Goal: Task Accomplishment & Management: Manage account settings

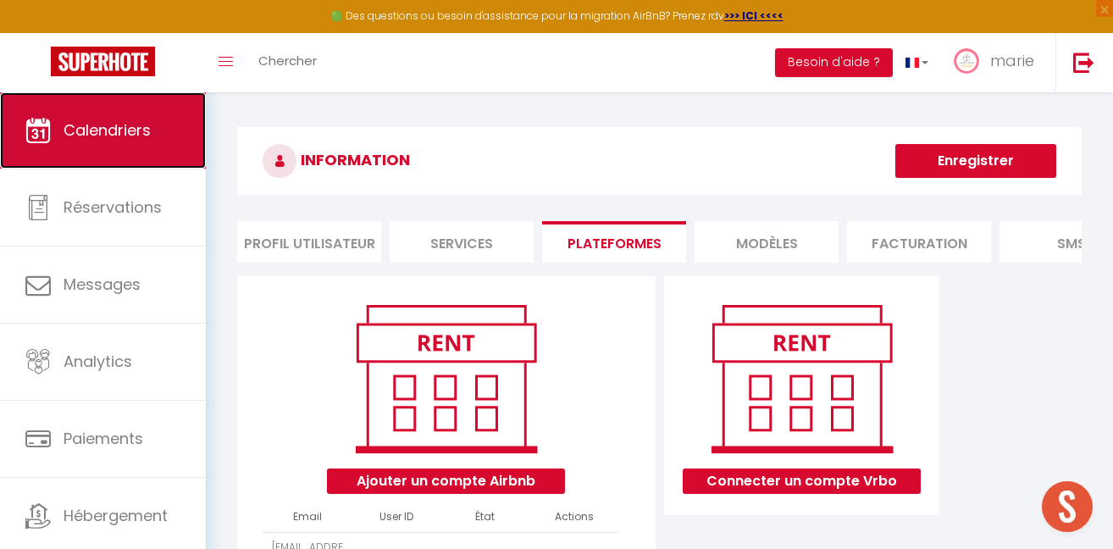
click at [129, 143] on link "Calendriers" at bounding box center [103, 130] width 206 height 76
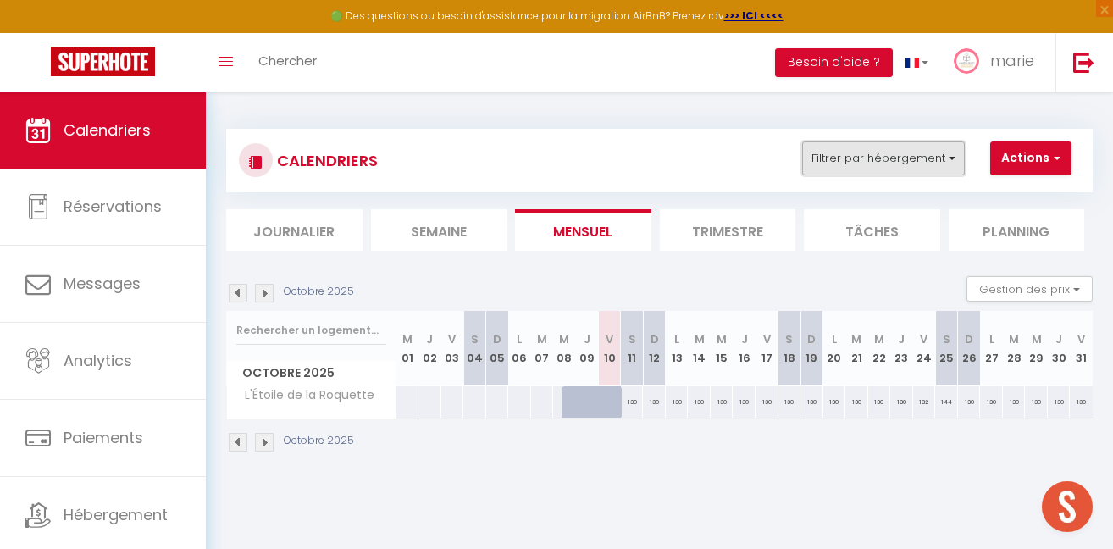
click at [824, 159] on button "Filtrer par hébergement" at bounding box center [883, 158] width 163 height 34
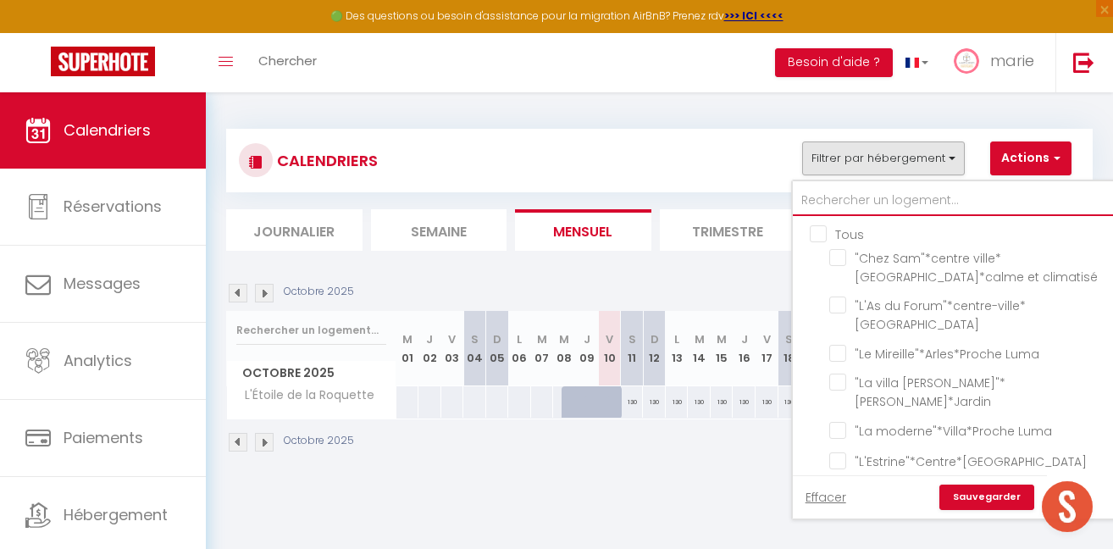
click at [818, 205] on input "text" at bounding box center [961, 200] width 336 height 30
type input "a"
checkbox input "false"
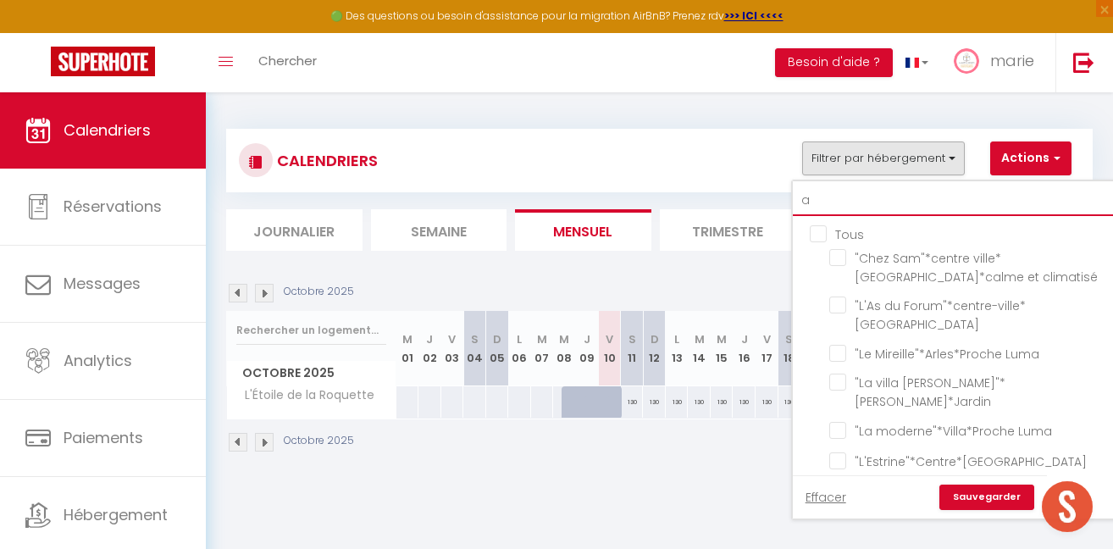
checkbox input "false"
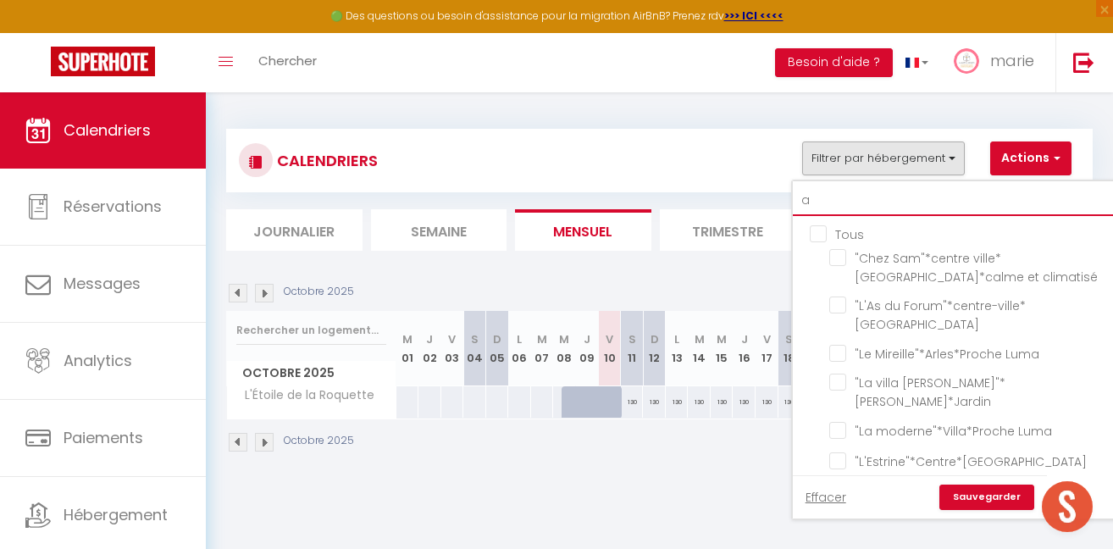
checkbox input "false"
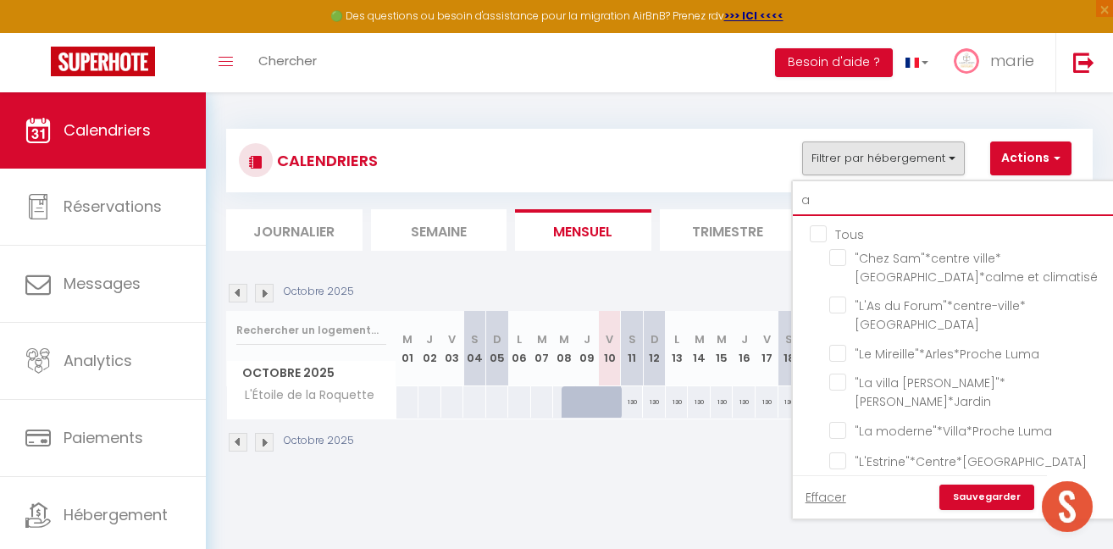
checkbox input "false"
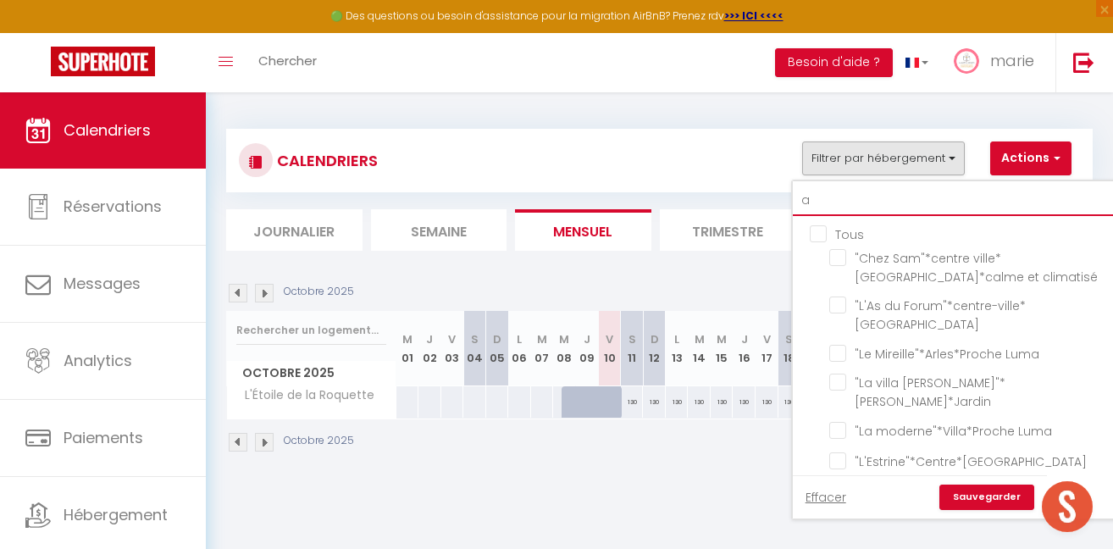
checkbox input "false"
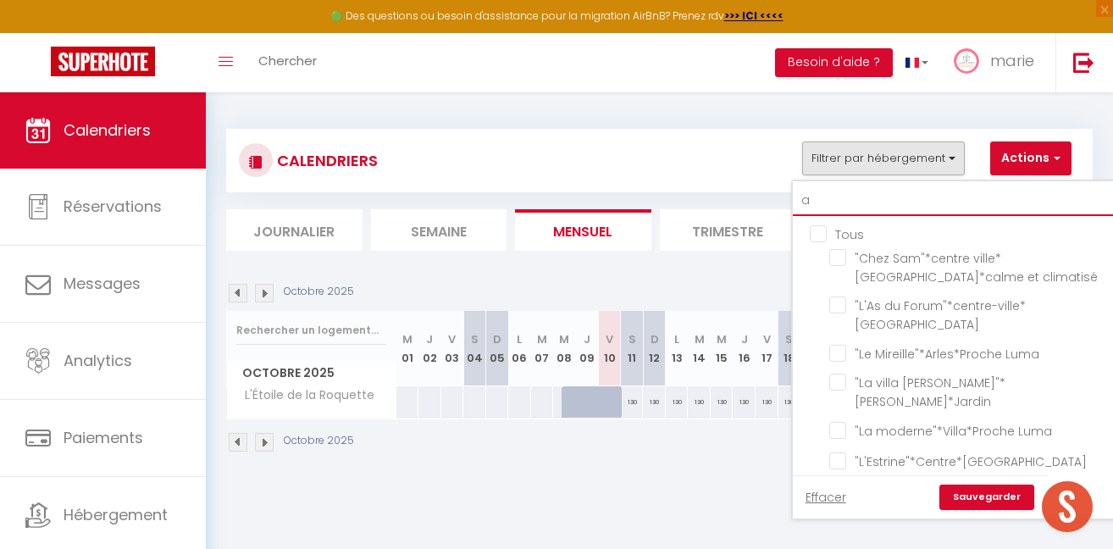
checkbox input "false"
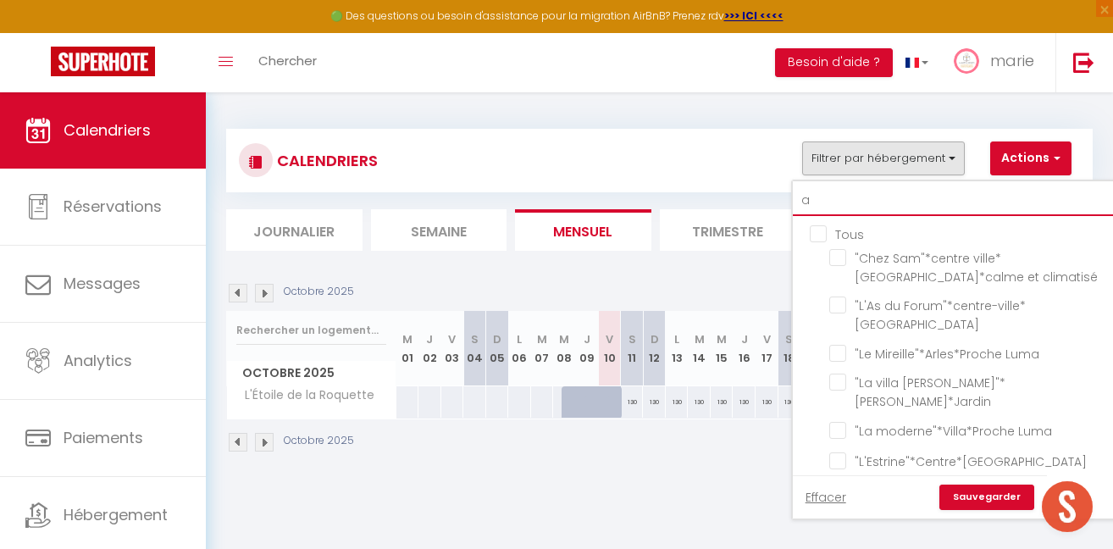
checkbox input "false"
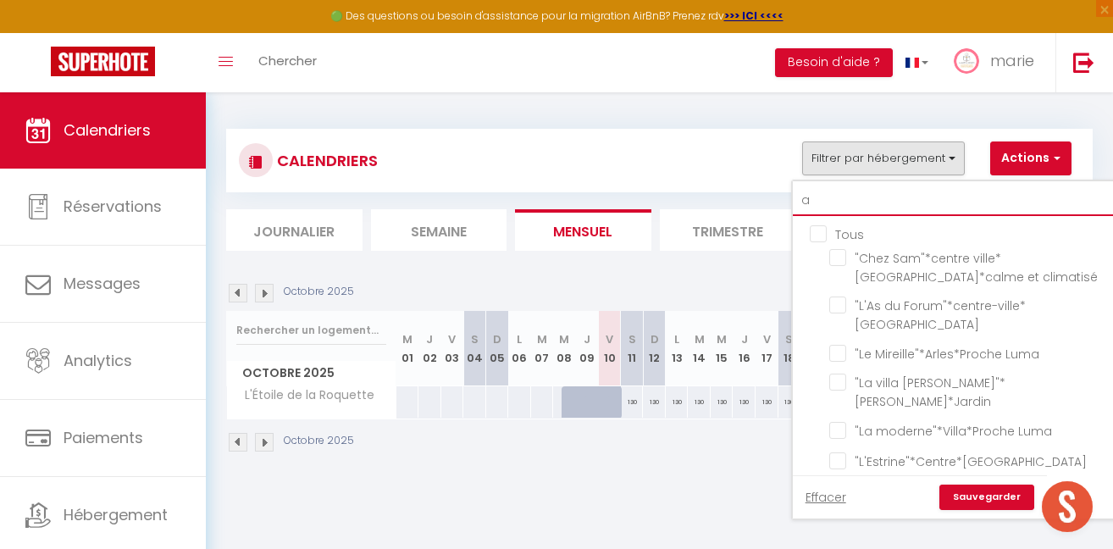
checkbox input "false"
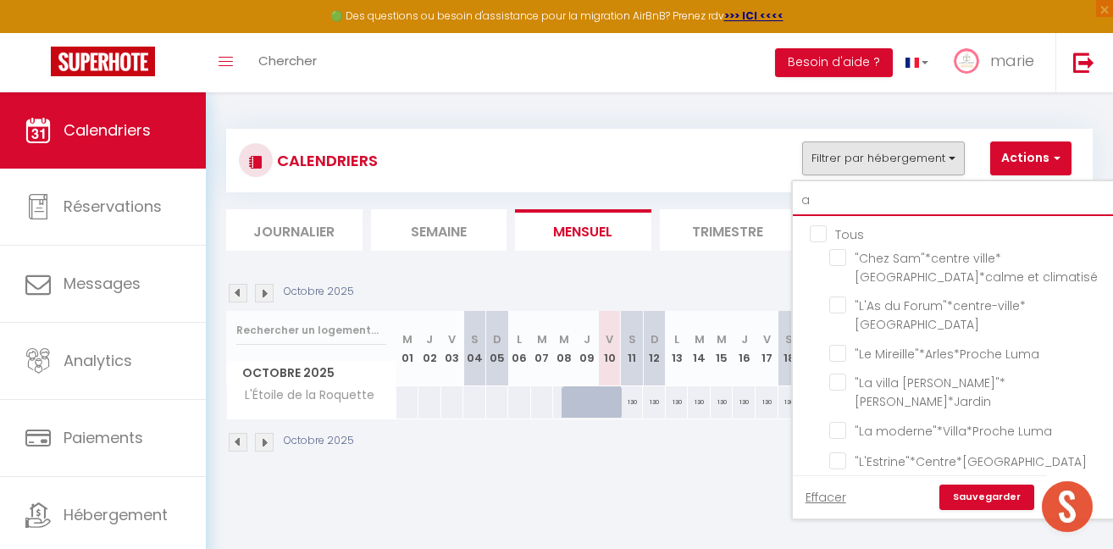
checkbox input "false"
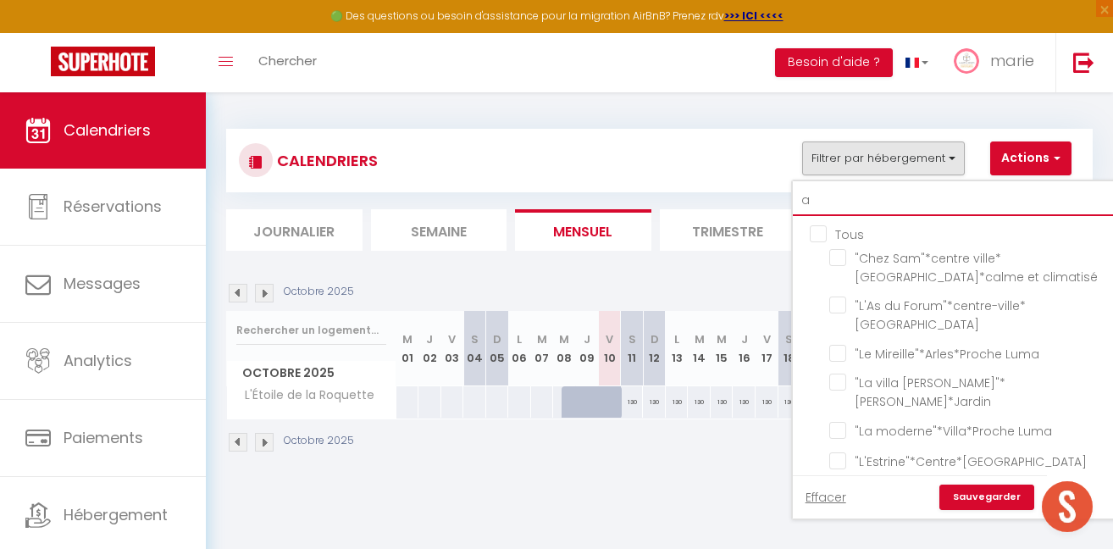
checkbox input "false"
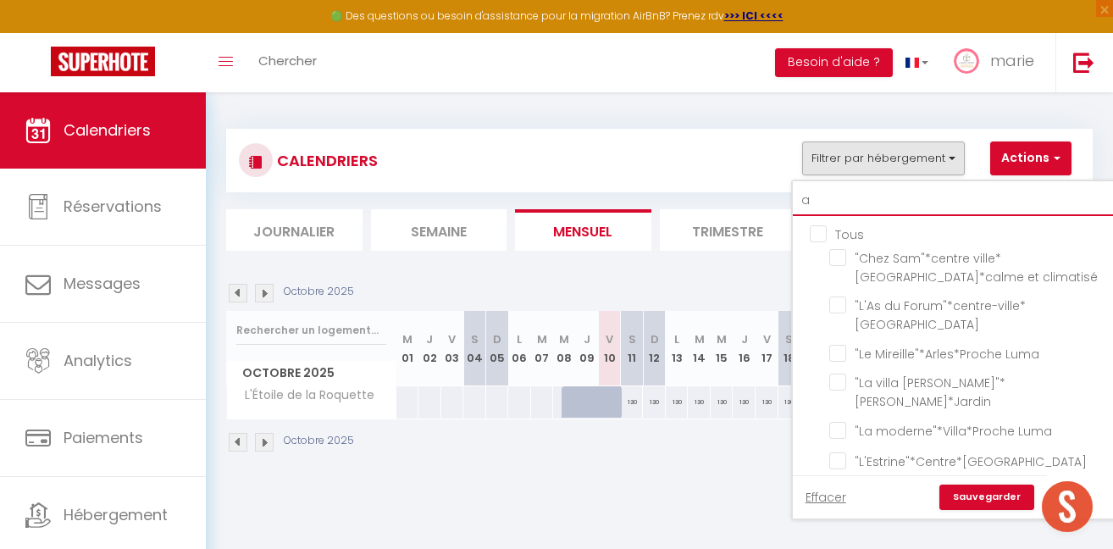
checkbox input "false"
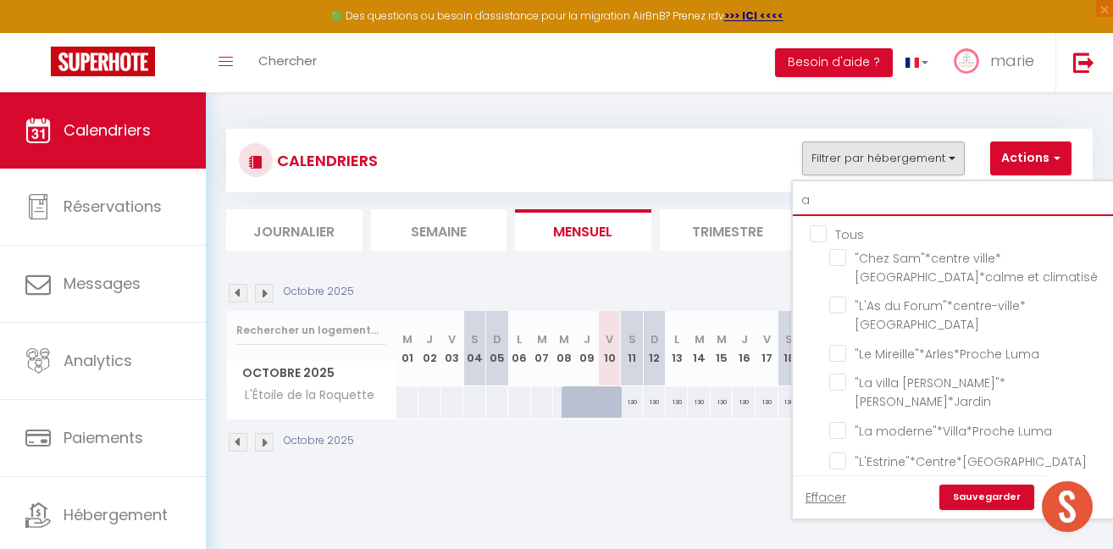
checkbox input "false"
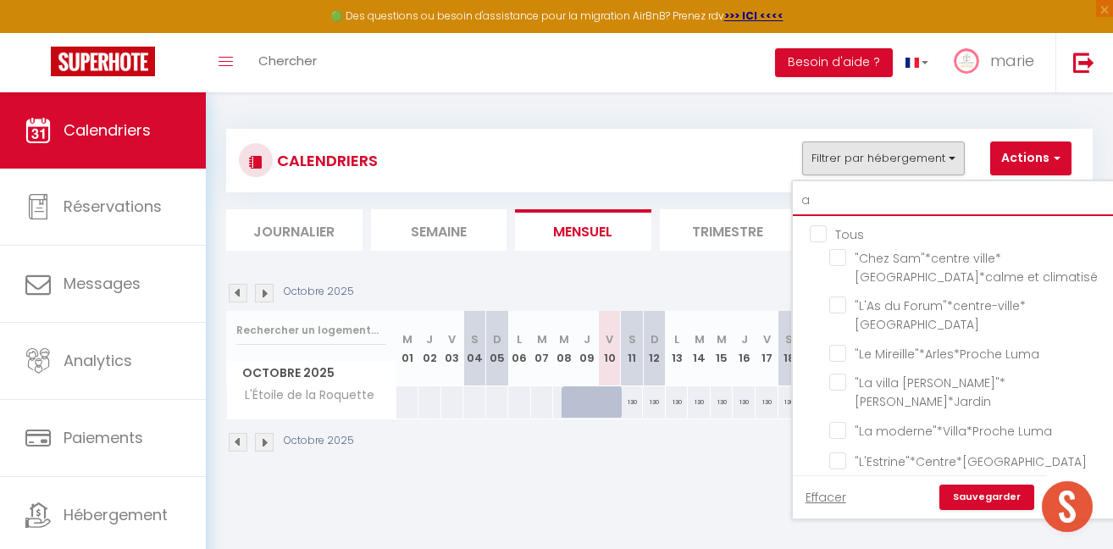
checkbox input "false"
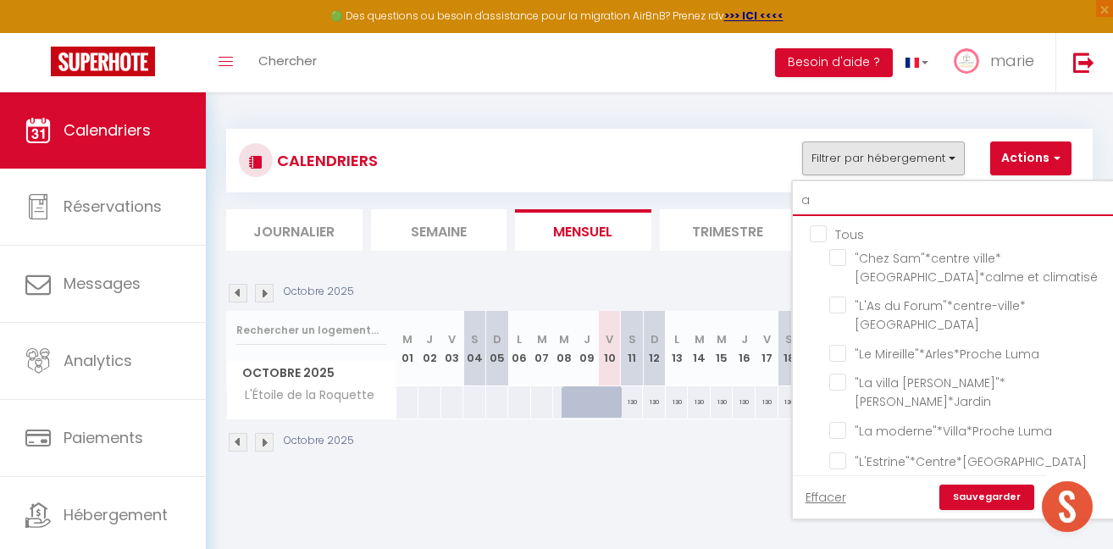
checkbox input "false"
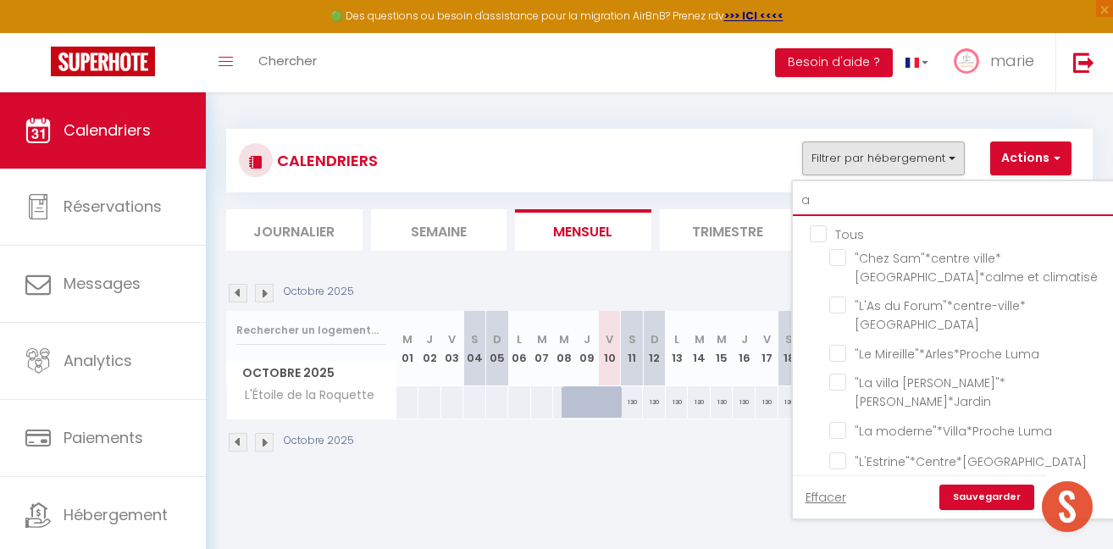
checkbox input "false"
type input "ag"
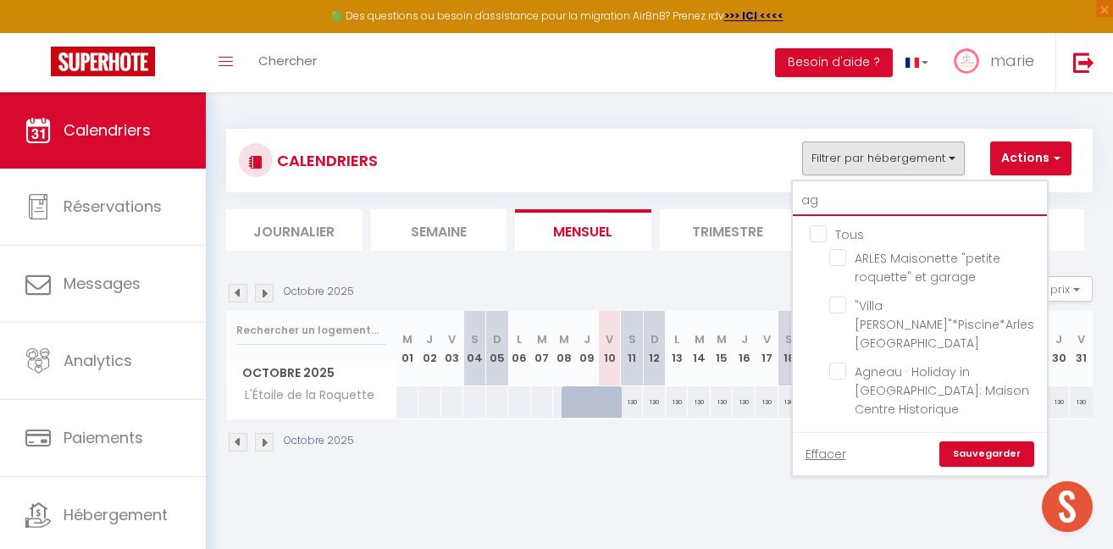
checkbox input "false"
type input "agn"
checkbox input "false"
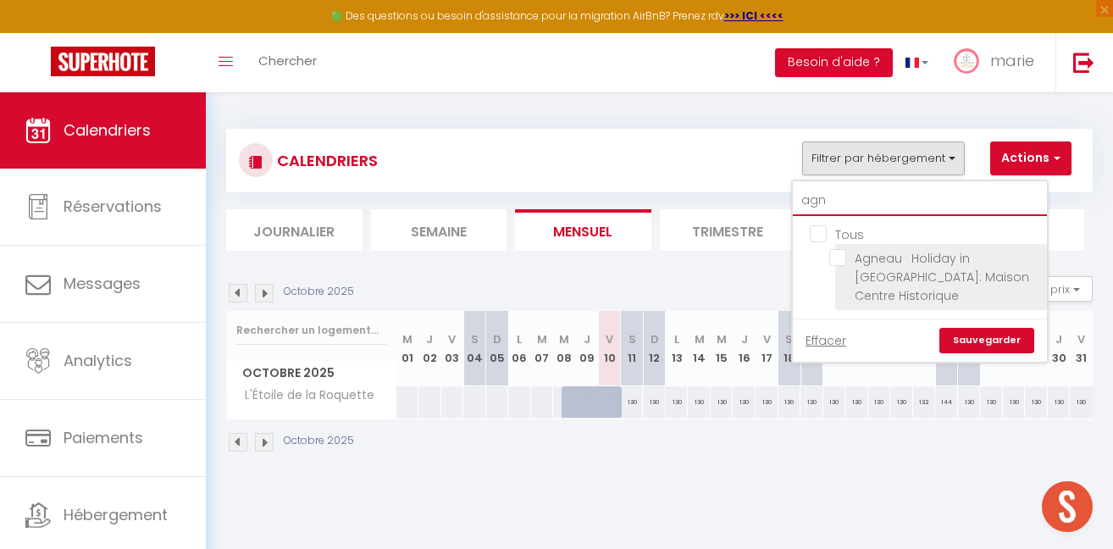
type input "agn"
click at [883, 260] on input "Agneau · Holiday in [GEOGRAPHIC_DATA]: Maison Centre Historique" at bounding box center [935, 257] width 212 height 17
checkbox input "true"
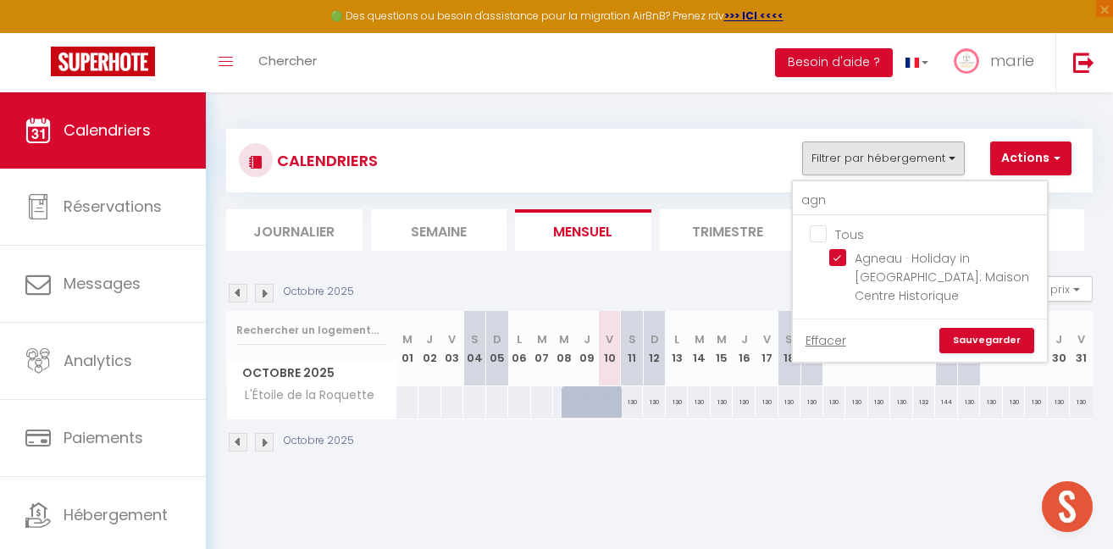
click at [976, 328] on link "Sauvegarder" at bounding box center [986, 340] width 95 height 25
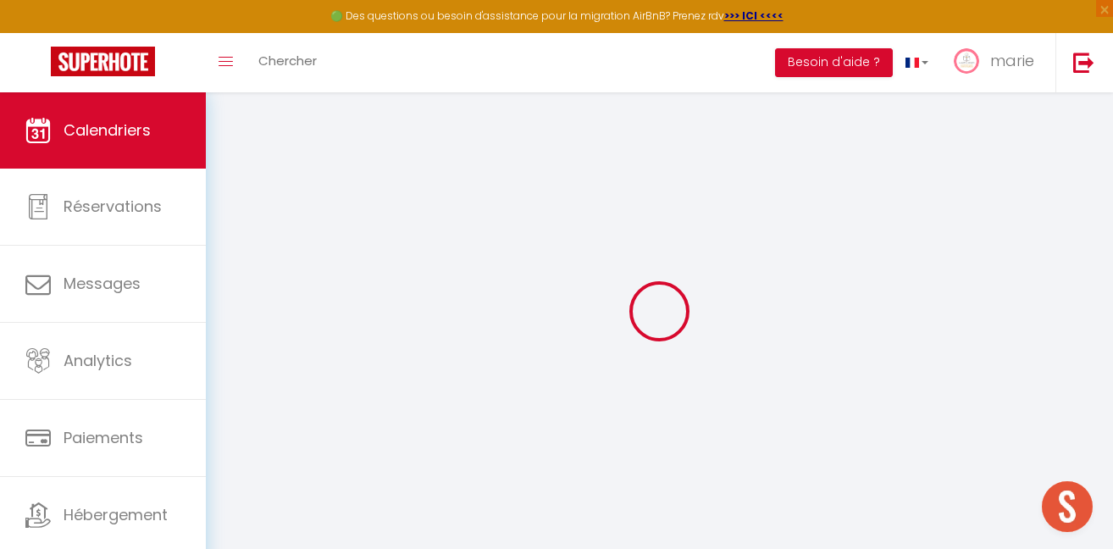
select select
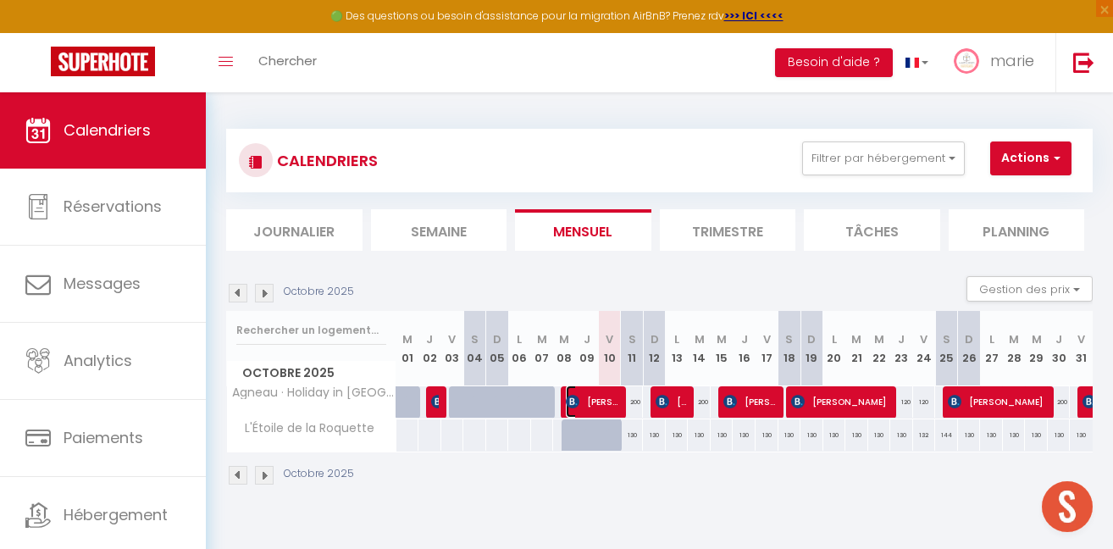
click at [602, 401] on span "[PERSON_NAME]" at bounding box center [592, 401] width 53 height 32
select select "OK"
select select "KO"
select select "0"
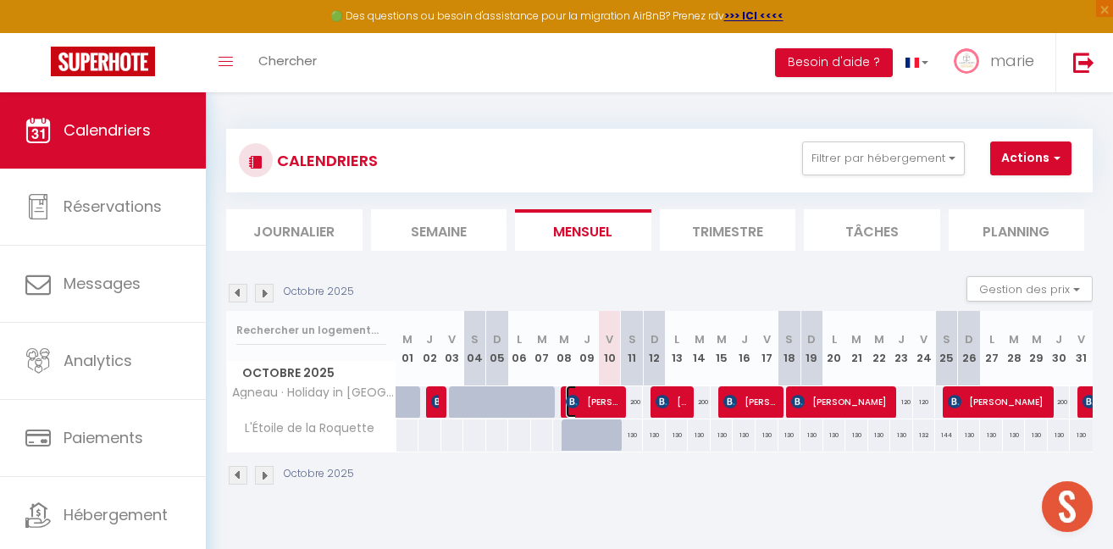
select select "1"
select select
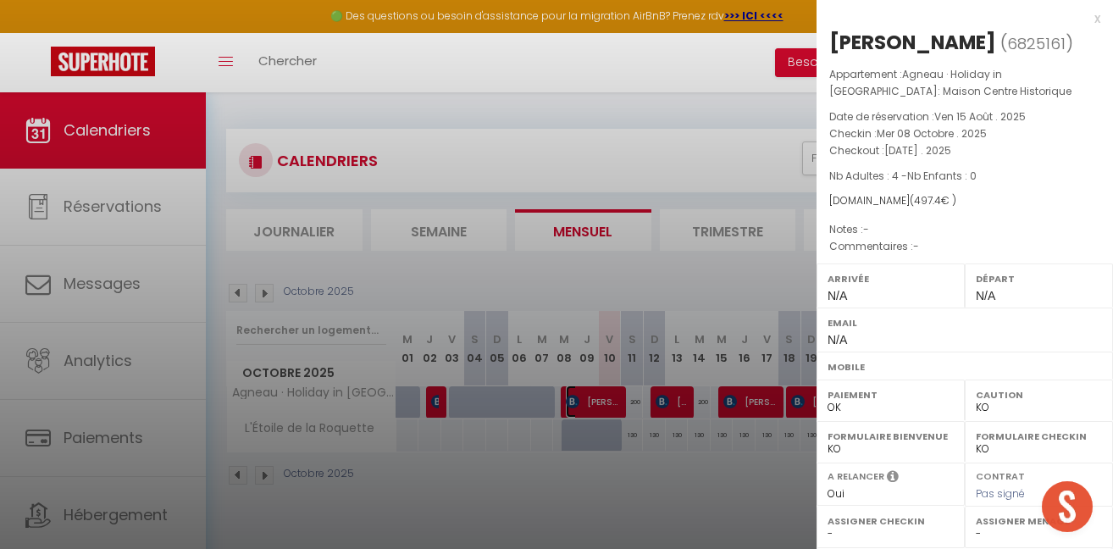
select select "22454"
